Goal: Information Seeking & Learning: Learn about a topic

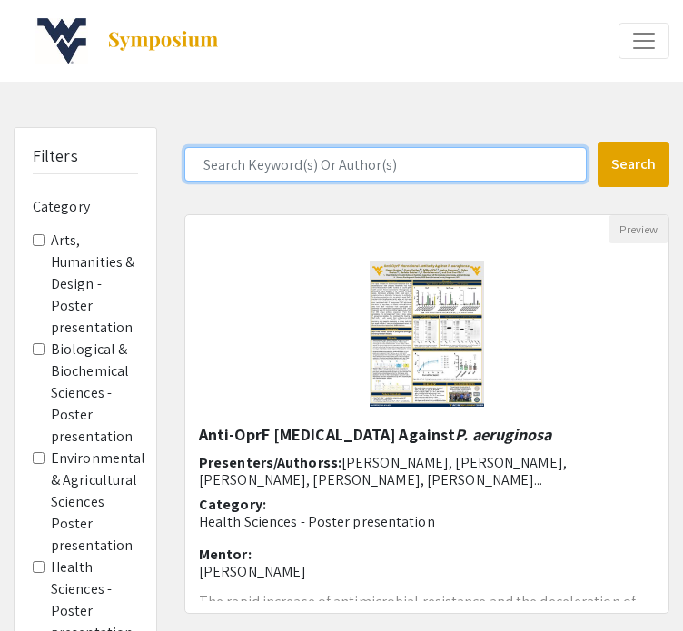
click at [242, 162] on input "Search Keyword(s) Or Author(s)" at bounding box center [385, 164] width 402 height 34
type input "Forensics"
click at [597, 142] on button "Search" at bounding box center [633, 164] width 72 height 45
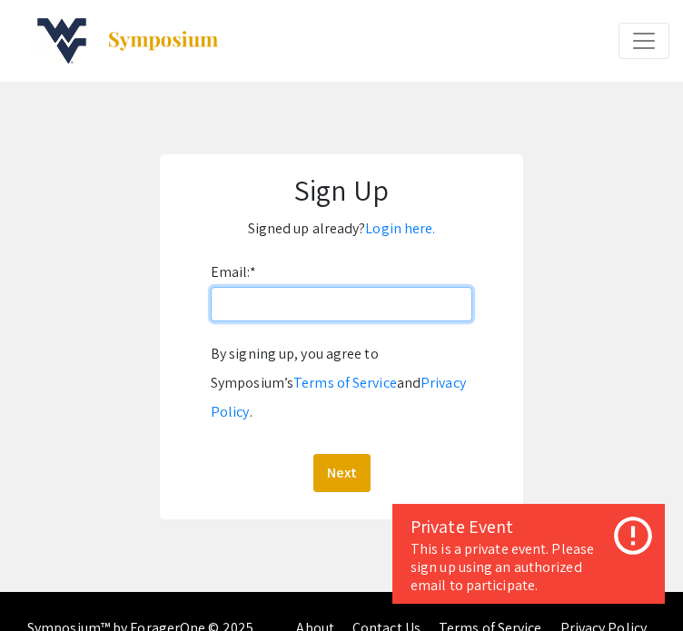
click at [269, 302] on input "Email: *" at bounding box center [341, 304] width 261 height 34
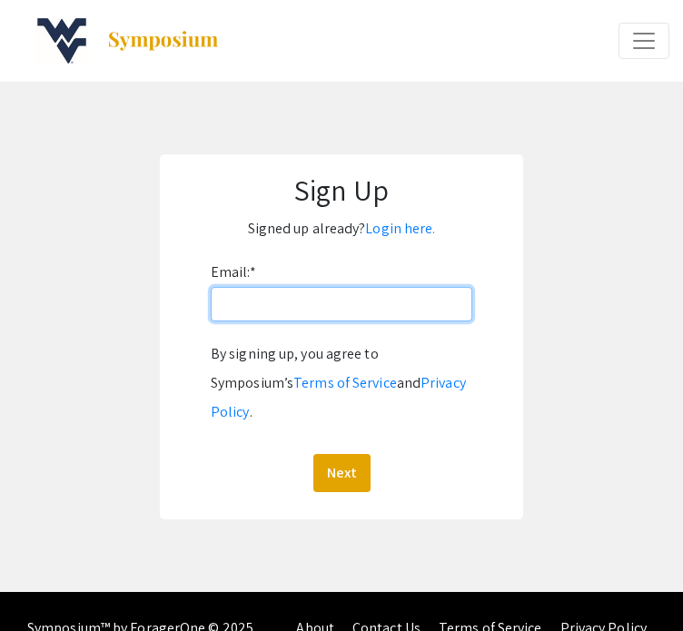
type input "ajh00038@mix.wvu.edu"
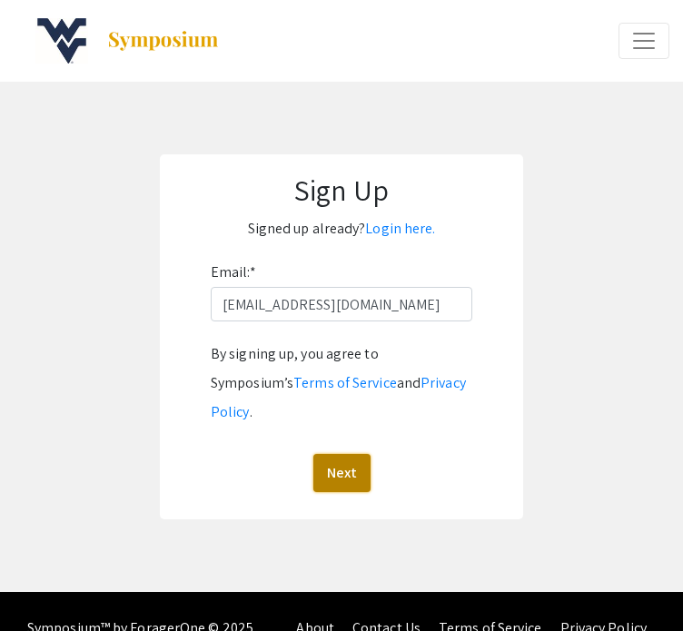
click at [347, 454] on button "Next" at bounding box center [341, 473] width 57 height 38
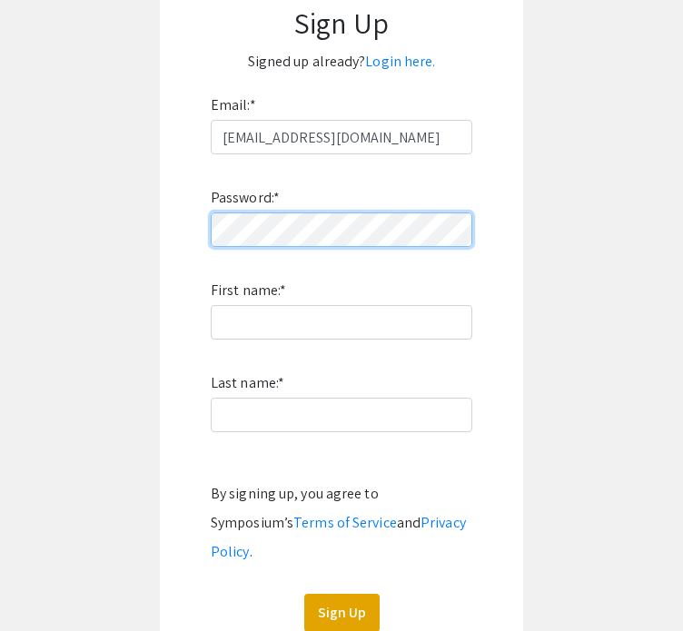
scroll to position [170, 0]
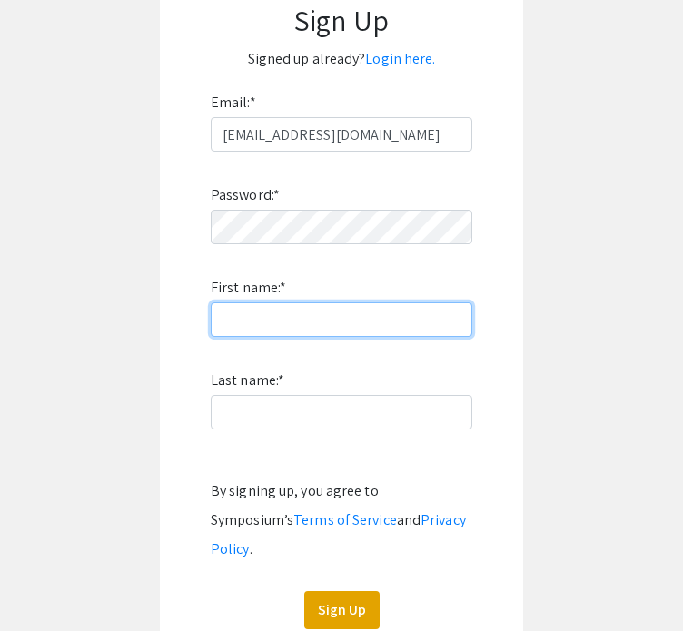
click at [272, 308] on input "First name: *" at bounding box center [341, 319] width 261 height 34
type input "Alaina"
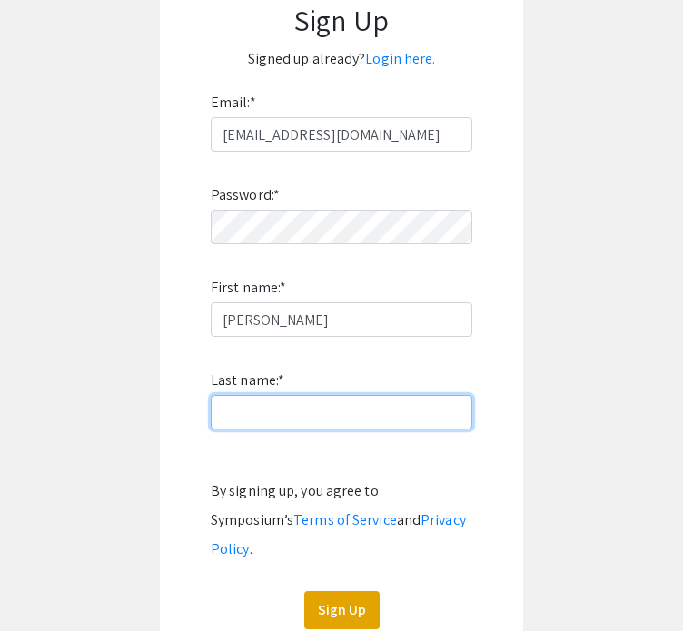
click at [251, 410] on input "Last name: *" at bounding box center [341, 412] width 261 height 34
type input "Hewett"
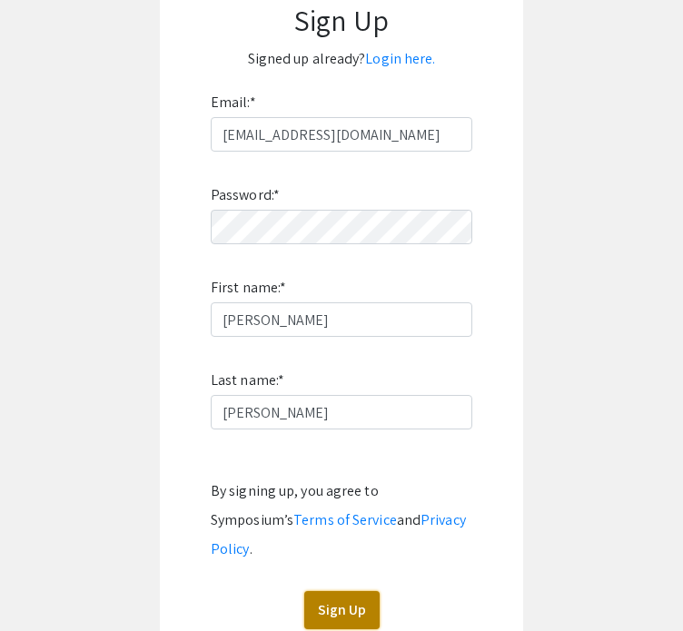
click at [325, 591] on button "Sign Up" at bounding box center [341, 610] width 75 height 38
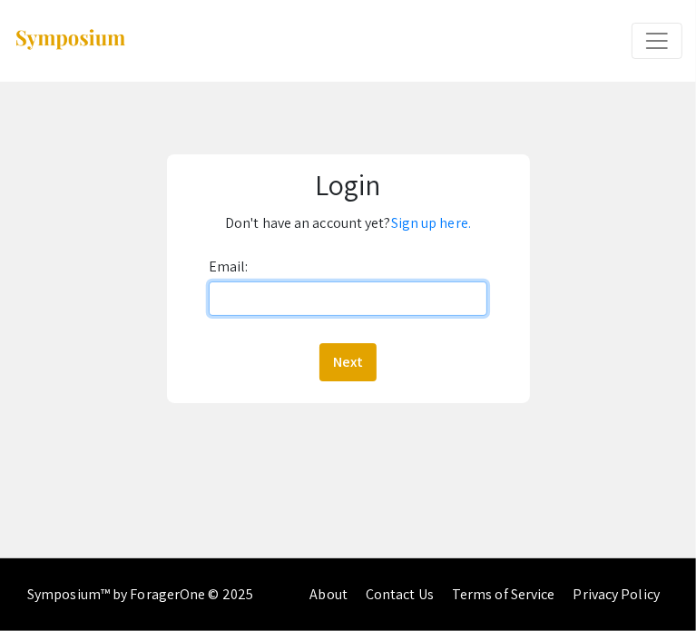
click at [350, 294] on input "Email:" at bounding box center [349, 298] width 280 height 34
type input "ajh00038@mix.wvu.edu"
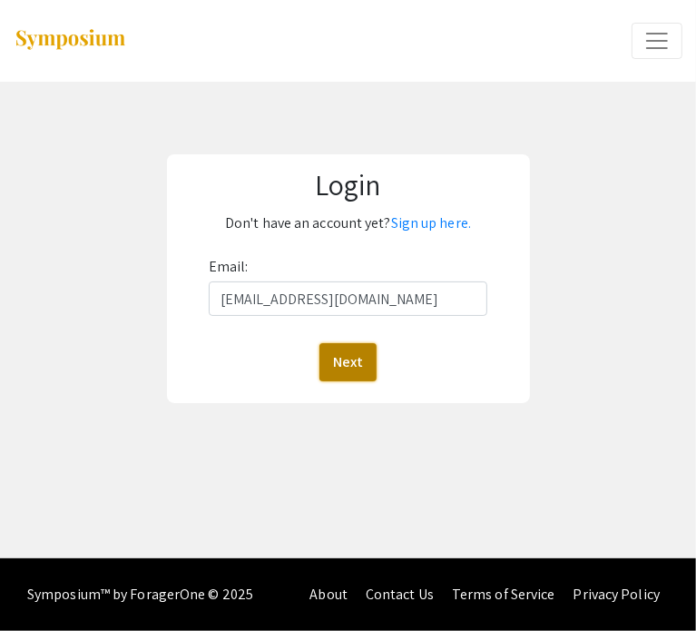
click at [347, 360] on button "Next" at bounding box center [348, 362] width 57 height 38
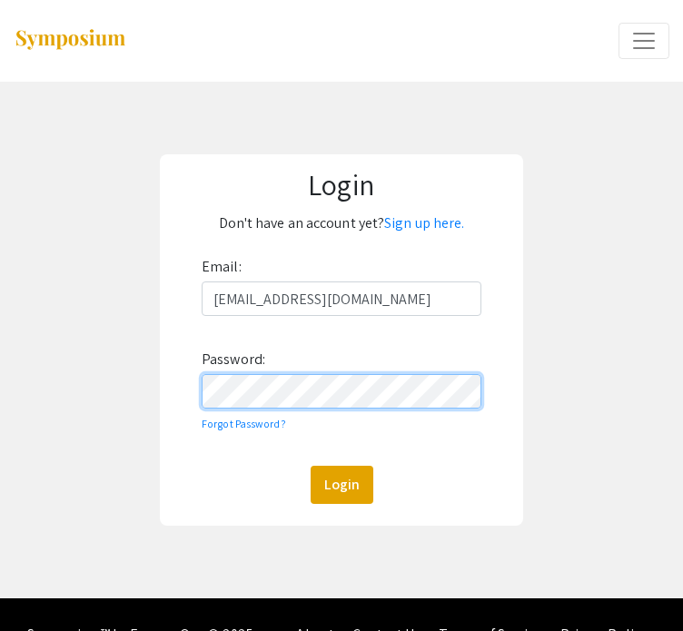
click at [310, 466] on button "Login" at bounding box center [341, 485] width 63 height 38
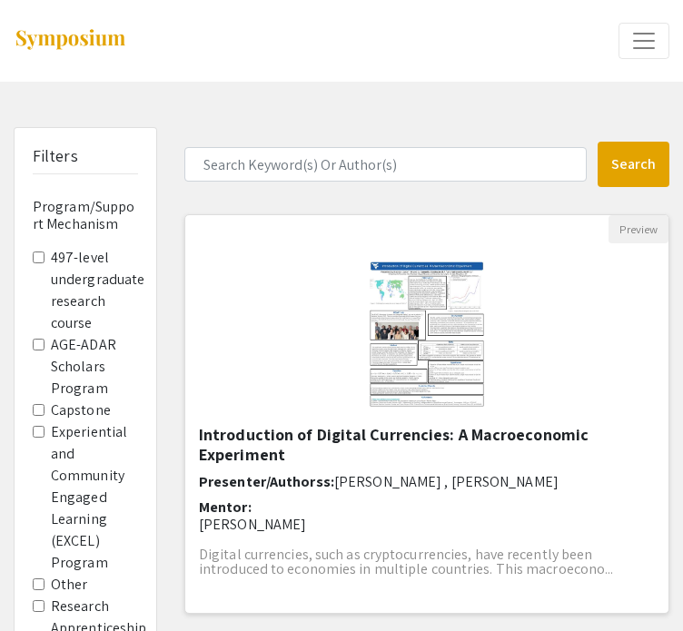
scroll to position [7, 0]
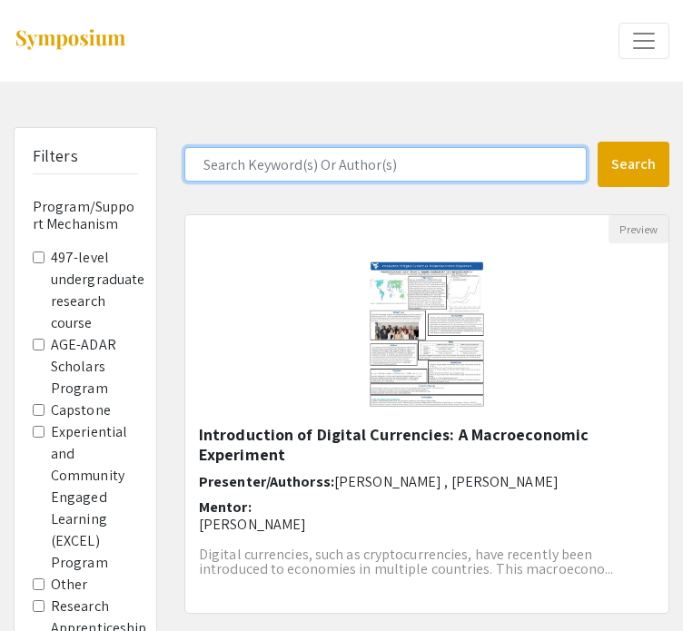
click at [247, 153] on input "Search Keyword(s) Or Author(s)" at bounding box center [385, 164] width 402 height 34
click at [597, 142] on button "Search" at bounding box center [633, 164] width 72 height 45
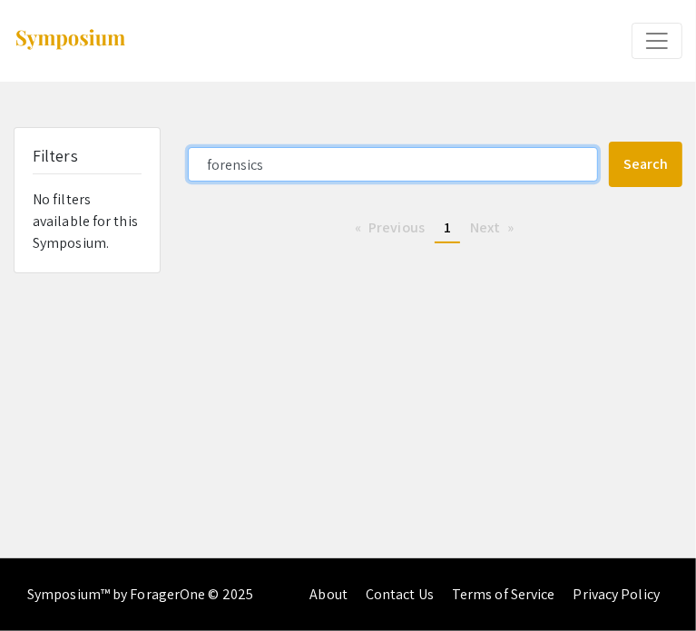
click at [247, 153] on input "forensics" at bounding box center [393, 164] width 410 height 34
click at [609, 142] on button "Search" at bounding box center [646, 164] width 74 height 45
click at [247, 153] on input "gun shot" at bounding box center [393, 164] width 410 height 34
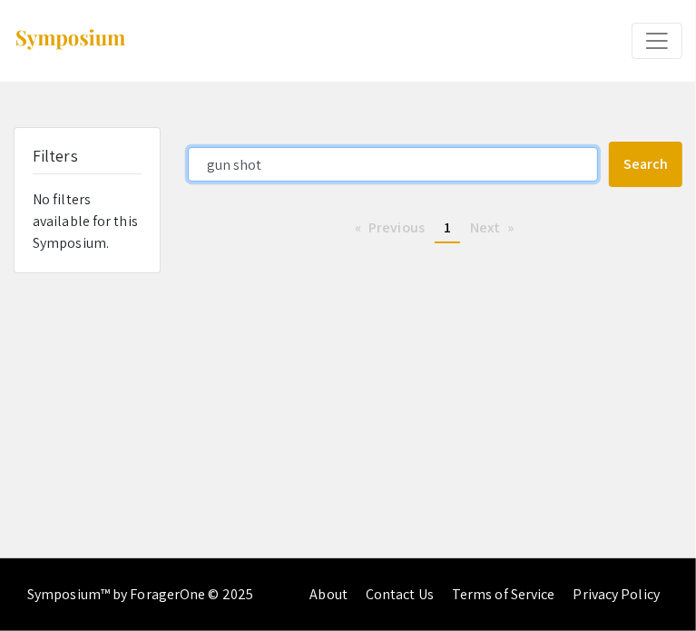
click at [247, 153] on input "gun shot" at bounding box center [393, 164] width 410 height 34
click at [609, 142] on button "Search" at bounding box center [646, 164] width 74 height 45
click at [247, 153] on input "GSR" at bounding box center [393, 164] width 410 height 34
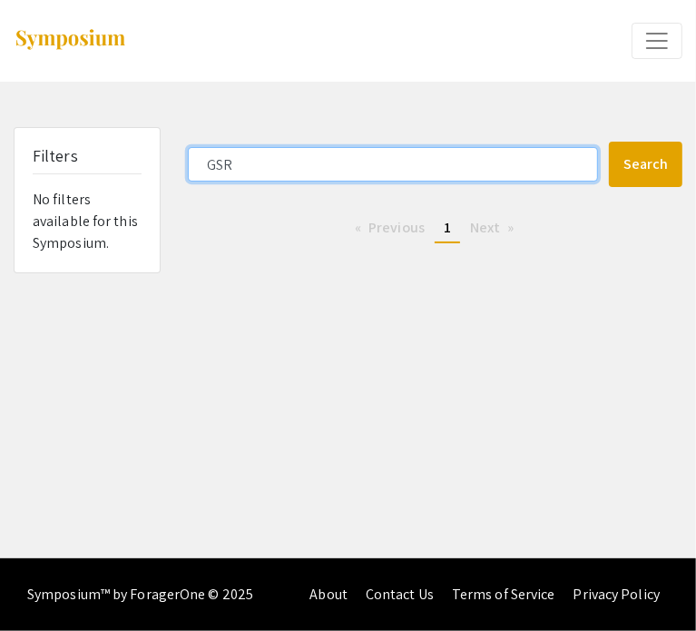
click at [247, 153] on input "GSR" at bounding box center [393, 164] width 410 height 34
click at [609, 142] on button "Search" at bounding box center [646, 164] width 74 height 45
type input "forensics"
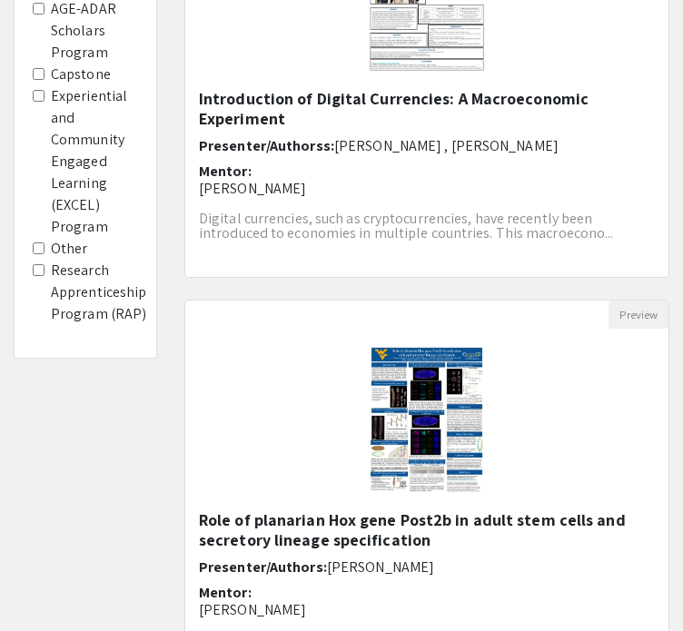
scroll to position [338, 0]
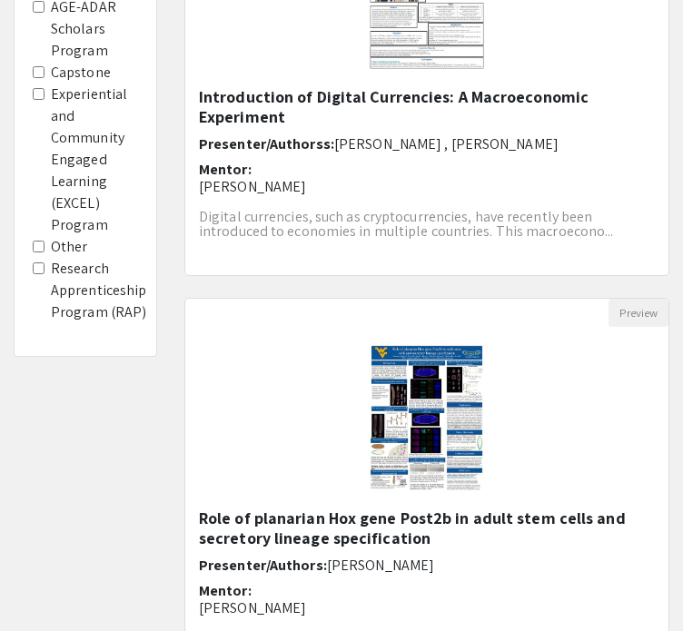
click at [76, 300] on label "Research Apprenticeship Program (RAP)" at bounding box center [98, 290] width 95 height 65
click at [44, 274] on \(RAP\) "Research Apprenticeship Program (RAP)" at bounding box center [39, 268] width 12 height 12
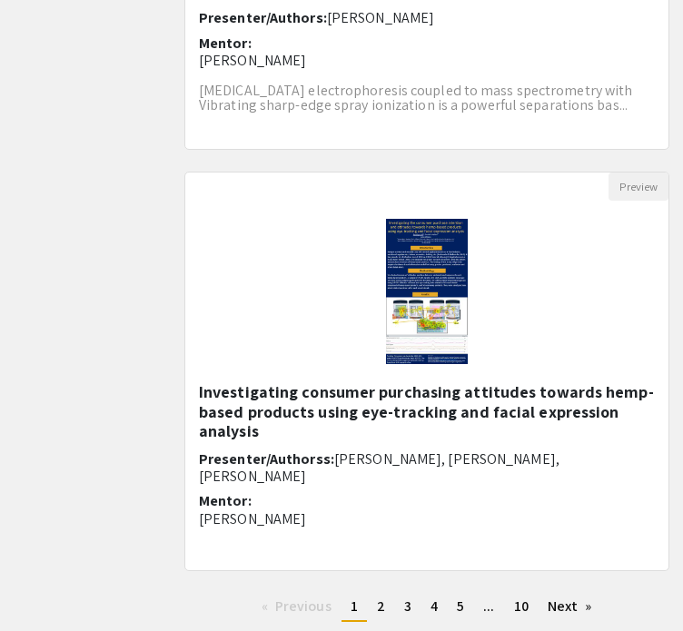
scroll to position [2270, 0]
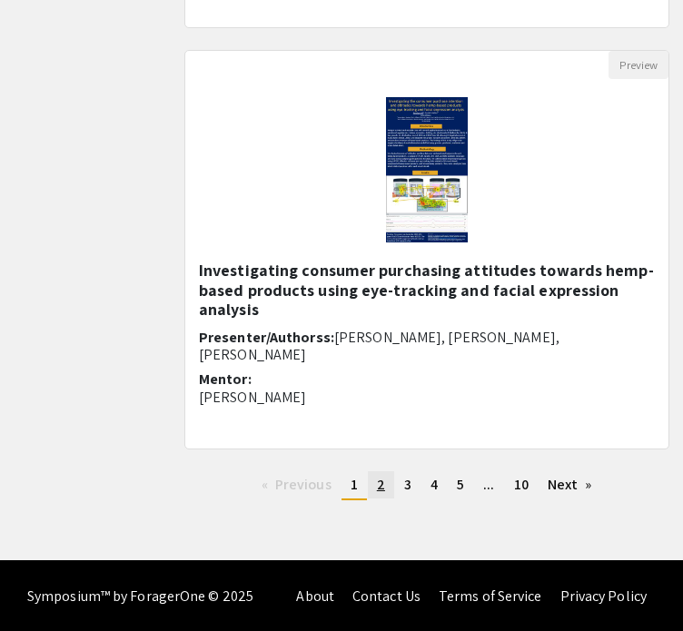
click at [385, 487] on link "page 2" at bounding box center [381, 484] width 26 height 27
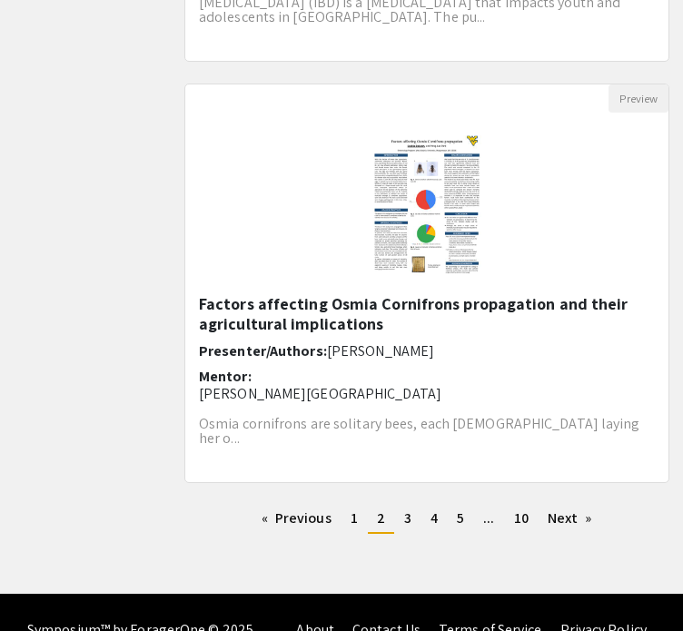
scroll to position [2237, 0]
click at [409, 519] on span "3" at bounding box center [407, 517] width 7 height 19
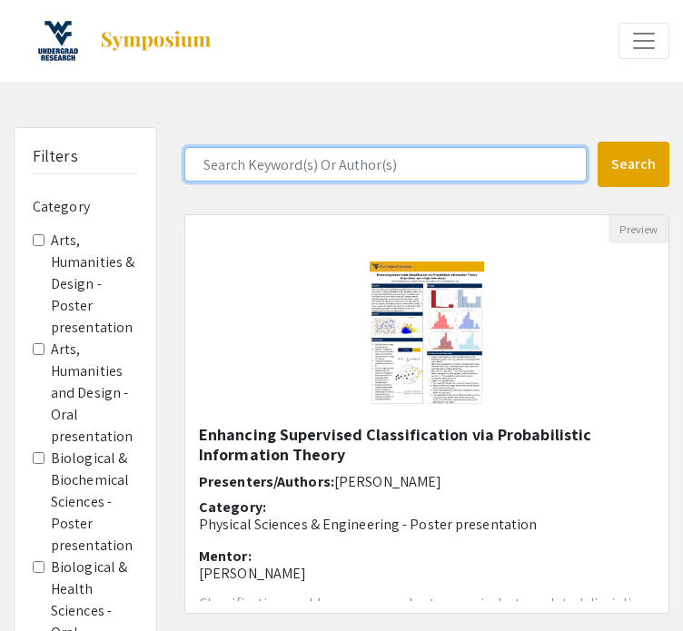
click at [252, 170] on input "Search Keyword(s) Or Author(s)" at bounding box center [385, 164] width 402 height 34
type input "[PERSON_NAME]"
click at [597, 142] on button "Search" at bounding box center [633, 164] width 72 height 45
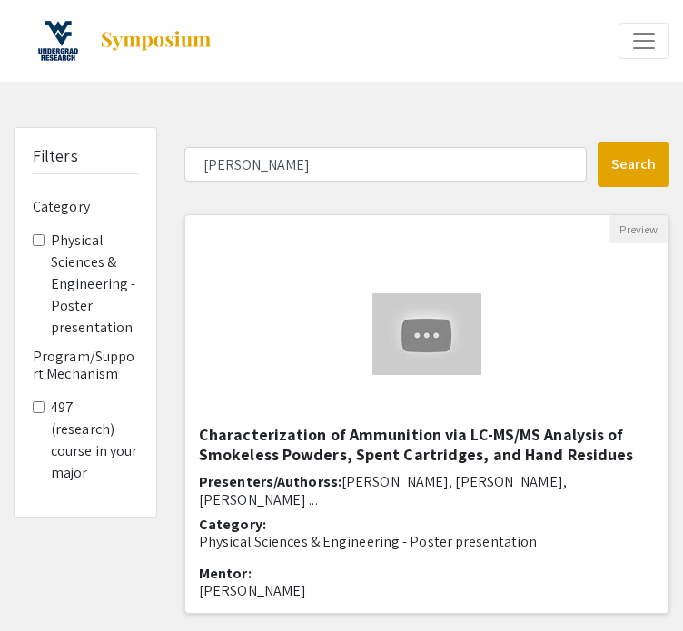
click at [309, 425] on h5 "Characterization of Ammunition via LC-MS/MS Analysis of Smokeless Powders, Spen…" at bounding box center [427, 444] width 456 height 39
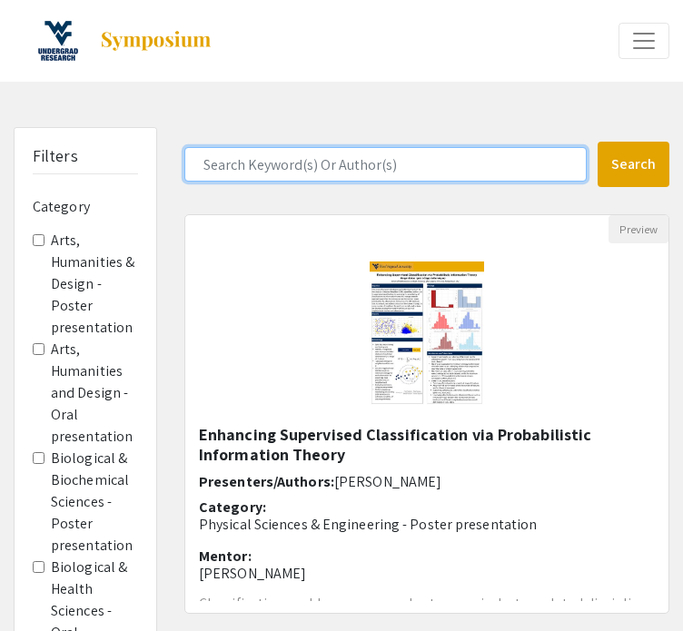
click at [266, 158] on input "Search Keyword(s) Or Author(s)" at bounding box center [385, 164] width 402 height 34
type input "Emily"
click at [597, 142] on button "Search" at bounding box center [633, 164] width 72 height 45
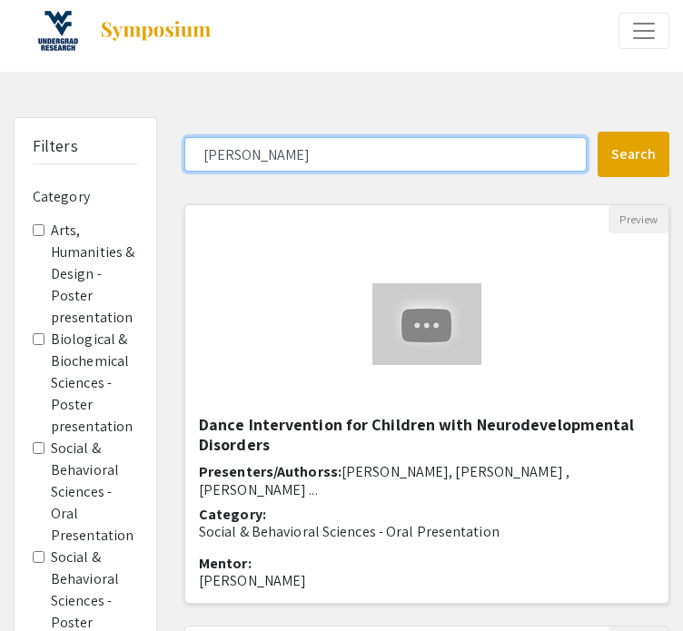
scroll to position [11, 0]
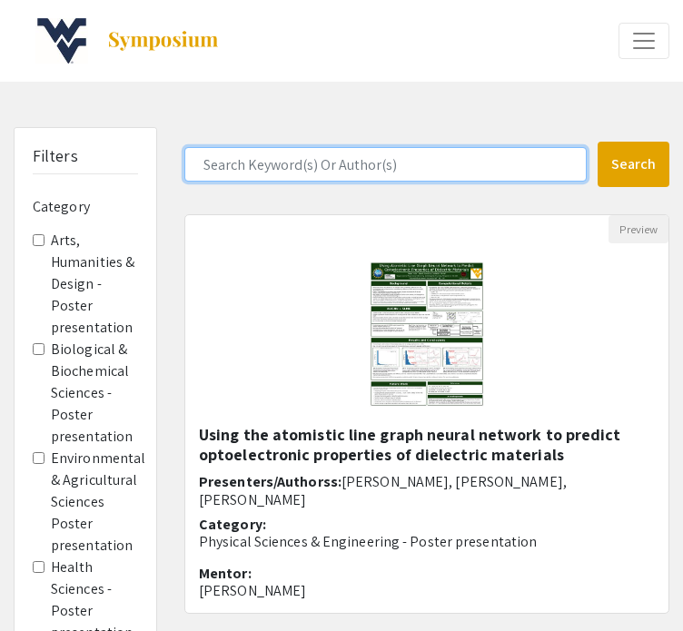
click at [341, 172] on input "Search Keyword(s) Or Author(s)" at bounding box center [385, 164] width 402 height 34
click at [597, 142] on button "Search" at bounding box center [633, 164] width 72 height 45
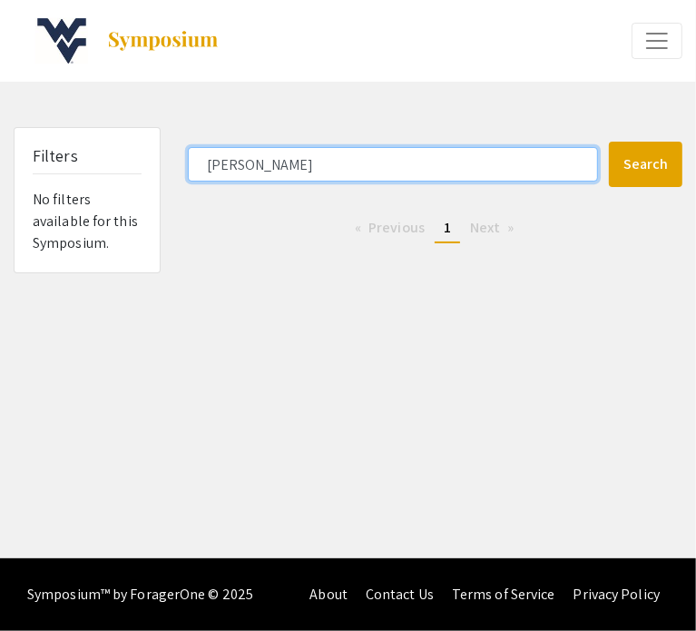
click at [246, 168] on input "Liliana" at bounding box center [393, 164] width 410 height 34
click at [609, 142] on button "Search" at bounding box center [646, 164] width 74 height 45
click at [246, 168] on input "Thomas" at bounding box center [393, 164] width 410 height 34
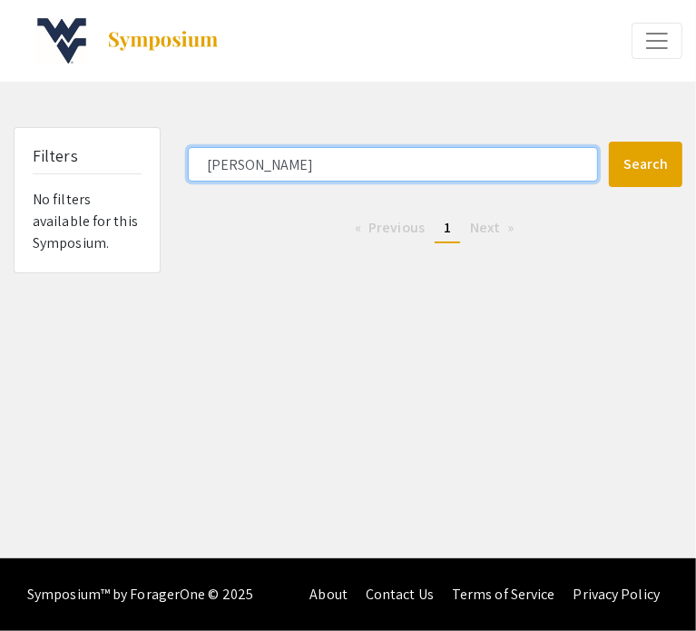
click at [246, 168] on input "Thomas" at bounding box center [393, 164] width 410 height 34
click at [609, 142] on button "Search" at bounding box center [646, 164] width 74 height 45
click at [246, 168] on input "Kourtney" at bounding box center [393, 164] width 410 height 34
type input "Trejos"
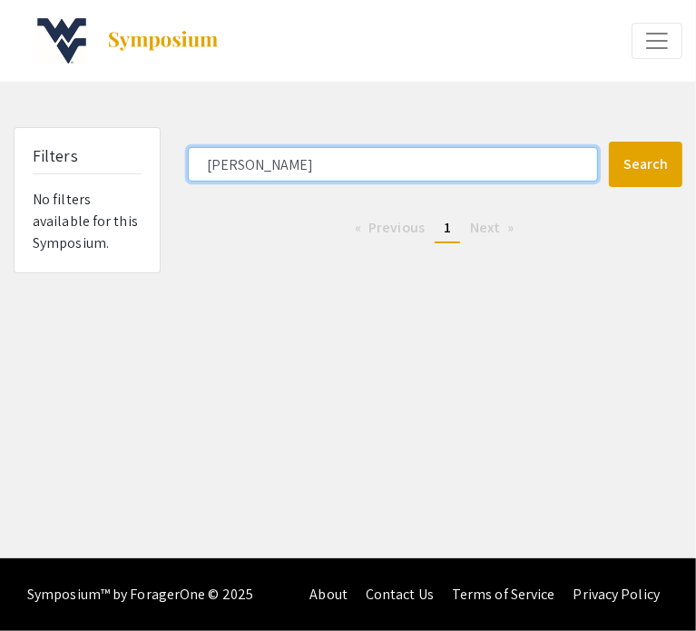
click at [609, 142] on button "Search" at bounding box center [646, 164] width 74 height 45
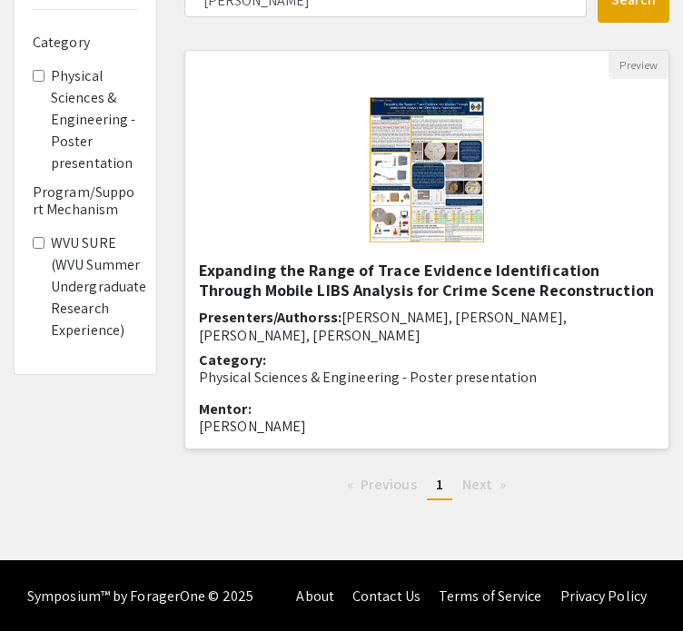
click at [234, 268] on h5 "Expanding the Range of Trace Evidence Identification Through Mobile LIBS Analys…" at bounding box center [427, 280] width 456 height 39
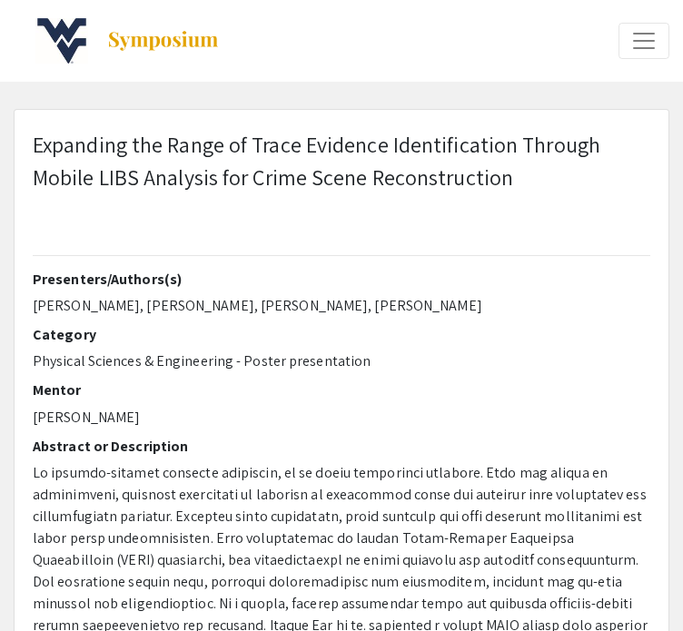
select select "custom"
type input "0"
select select "custom"
type input "1"
select select "auto"
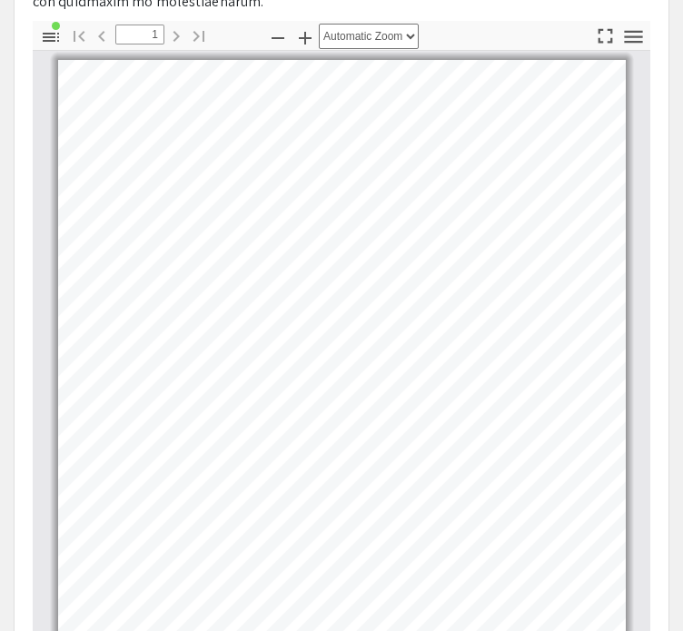
scroll to position [877, 0]
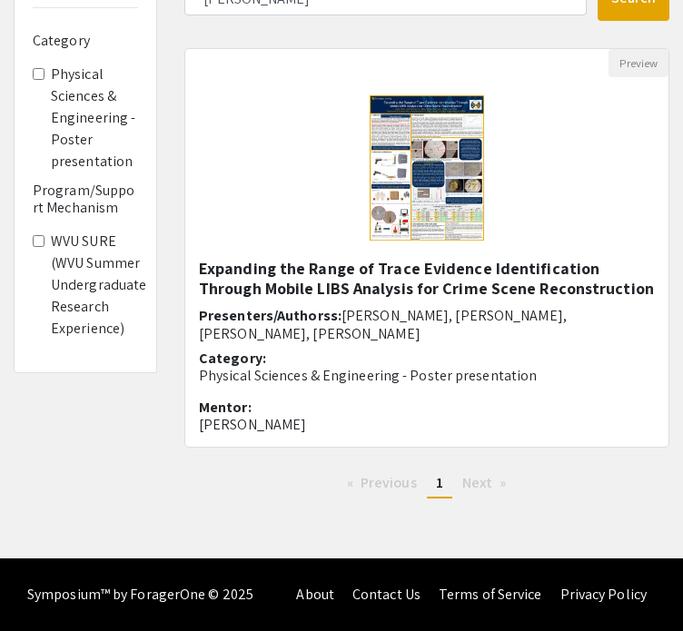
scroll to position [164, 0]
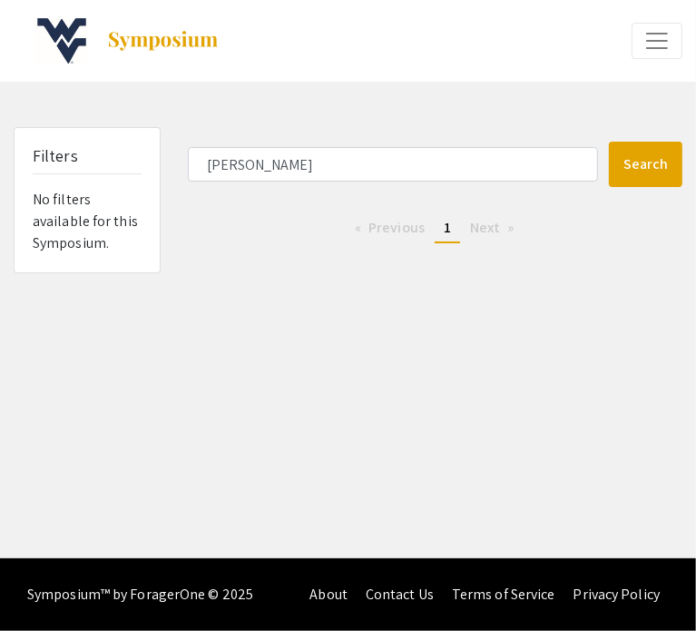
type input "Liliana"
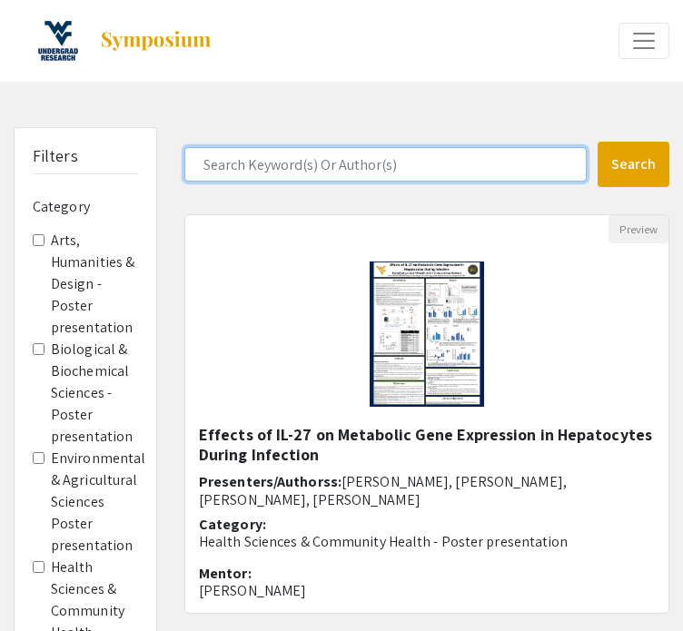
click at [322, 168] on input "Search Keyword(s) Or Author(s)" at bounding box center [385, 164] width 402 height 34
type input "[PERSON_NAME]"
click at [597, 142] on button "Search" at bounding box center [633, 164] width 72 height 45
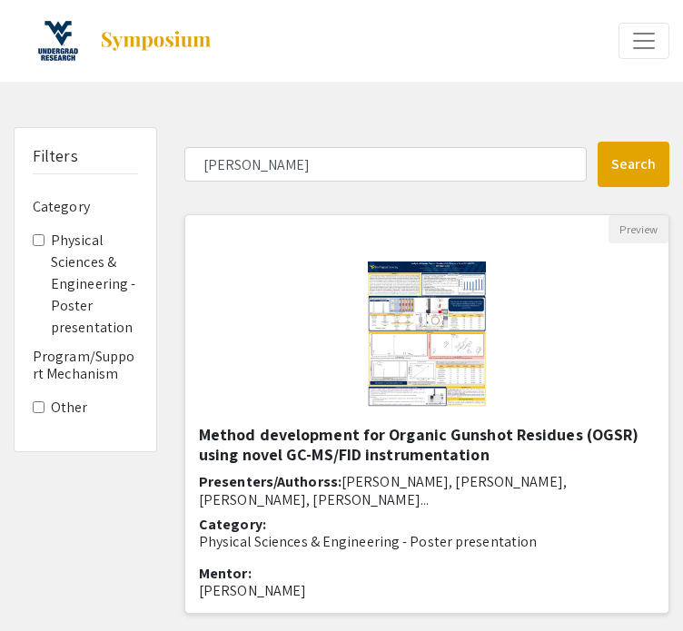
click at [325, 448] on h5 "Method development for Organic Gunshot Residues (OGSR) using novel GC-MS/FID in…" at bounding box center [427, 444] width 456 height 39
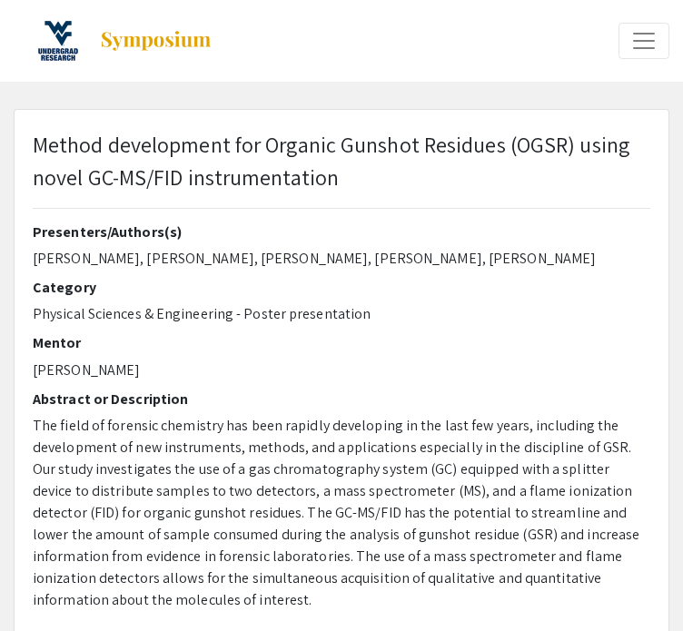
select select "custom"
type input "0"
select select "custom"
type input "1"
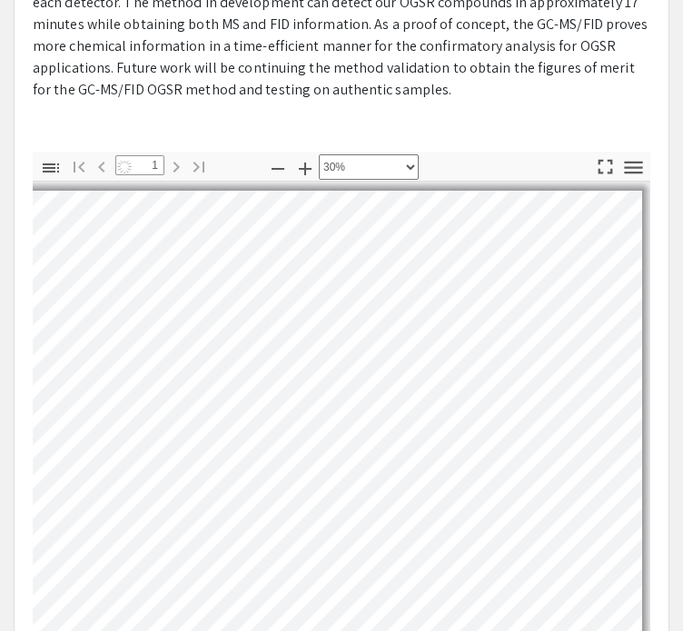
scroll to position [0, 185]
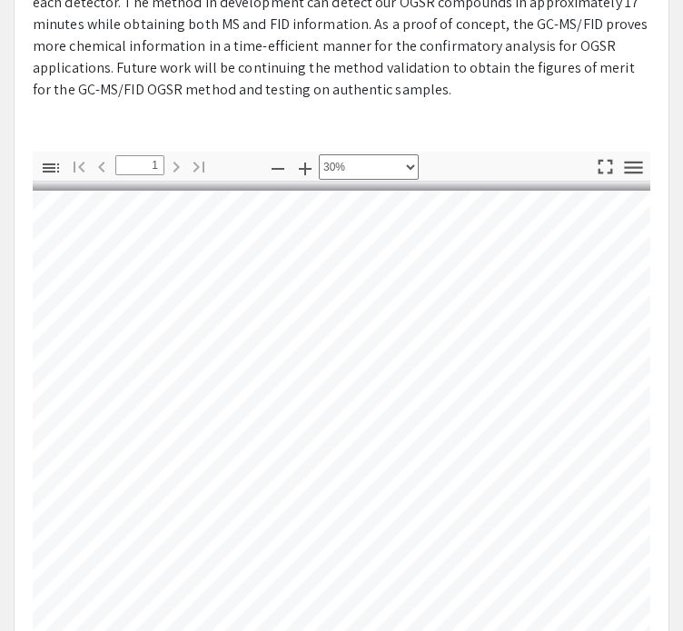
select select "custom"
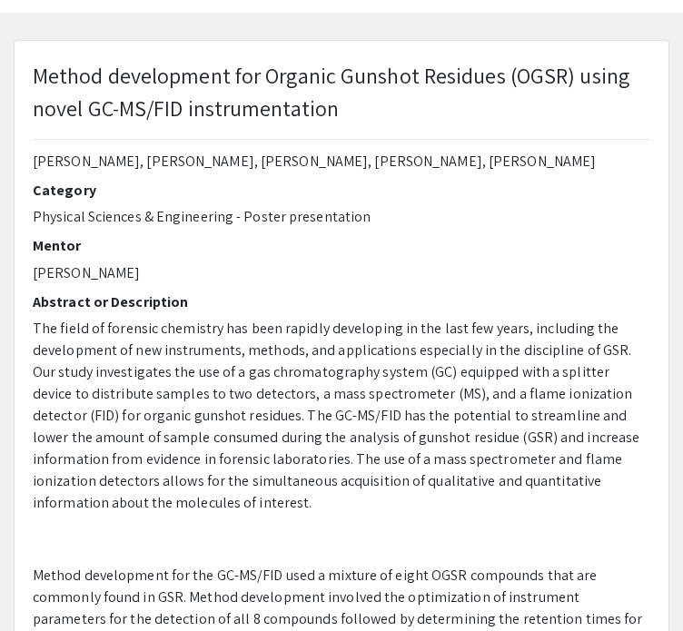
scroll to position [0, 0]
